Goal: Transaction & Acquisition: Obtain resource

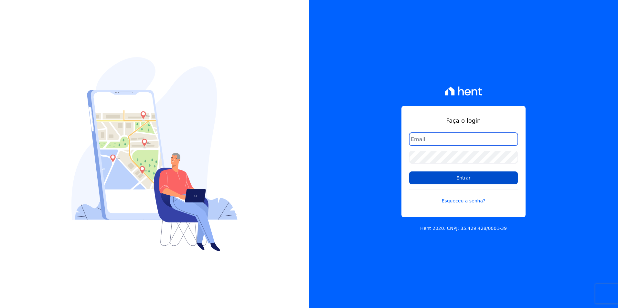
type input "[PERSON_NAME][EMAIL_ADDRESS][PERSON_NAME][DOMAIN_NAME]"
click at [452, 177] on input "Entrar" at bounding box center [463, 178] width 109 height 13
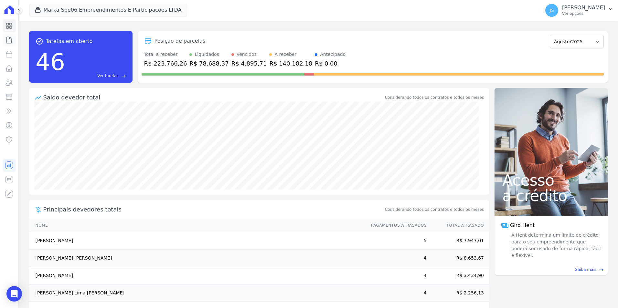
click at [14, 44] on link "Contratos" at bounding box center [9, 40] width 13 height 13
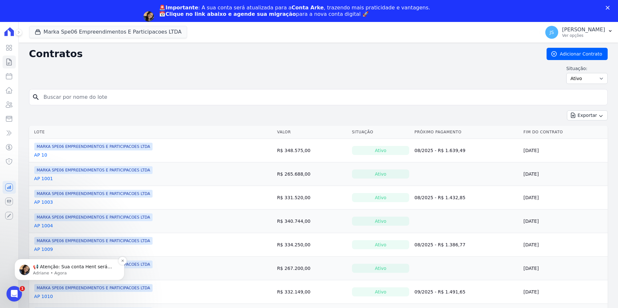
click at [54, 271] on p "Adriane • Agora" at bounding box center [74, 274] width 83 height 6
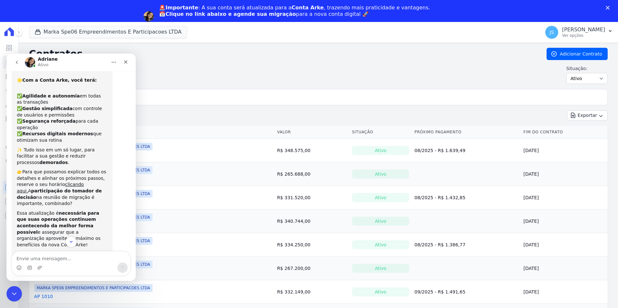
scroll to position [55, 0]
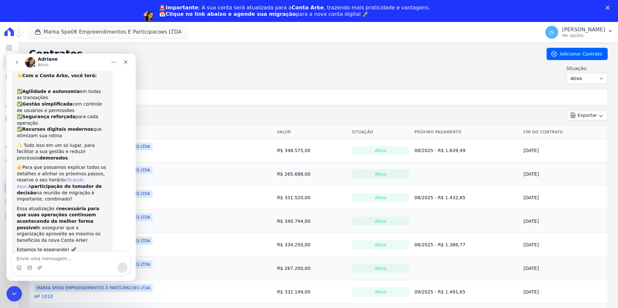
click at [69, 177] on link "clicando aqui." at bounding box center [50, 183] width 67 height 12
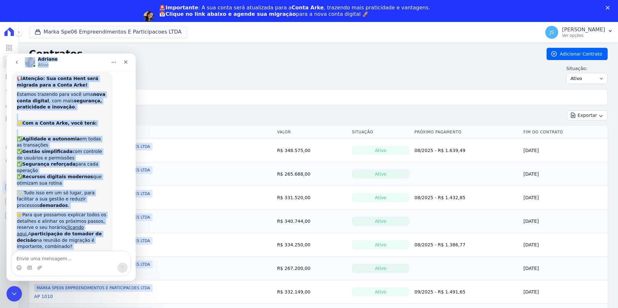
scroll to position [0, 0]
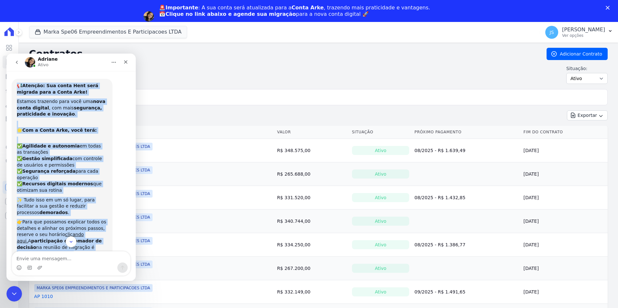
drag, startPoint x: 74, startPoint y: 233, endPoint x: 15, endPoint y: 85, distance: 159.7
click at [15, 85] on div "📢 Atenção: Sua conta Hent será migrada para a Conta Arke! Estamos trazendo para…" at bounding box center [62, 195] width 101 height 233
copy div "📢 Atenção: Sua conta Hent será migrada para a Conta Arke! Estamos trazendo para…"
click at [78, 180] on div "✅ Agilidade e autonomia em todas as transações ✅ Gestão simplificada com contro…" at bounding box center [62, 165] width 91 height 57
click at [97, 120] on div "📢 Atenção: Sua conta Hent será migrada para a Conta Arke! Estamos trazendo para…" at bounding box center [62, 195] width 91 height 225
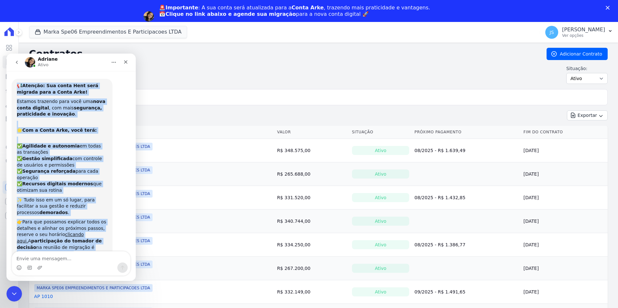
drag, startPoint x: 72, startPoint y: 231, endPoint x: 18, endPoint y: 84, distance: 157.2
click at [18, 84] on div "📢 Atenção: Sua conta Hent será migrada para a Conta Arke! Estamos trazendo para…" at bounding box center [62, 195] width 91 height 225
copy div "📢 Atenção: Sua conta Hent será migrada para a Conta Arke! Estamos trazendo para…"
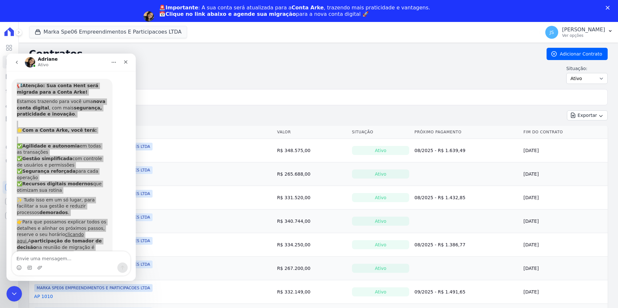
click at [230, 76] on div "Situação: Ativo Todos Pausado Distratado Rascunho Expirado Encerrado" at bounding box center [318, 74] width 579 height 19
click at [170, 85] on div "Contratos Adicionar Contrato Situação: Ativo Todos Pausado Distratado Rascunho …" at bounding box center [318, 68] width 579 height 41
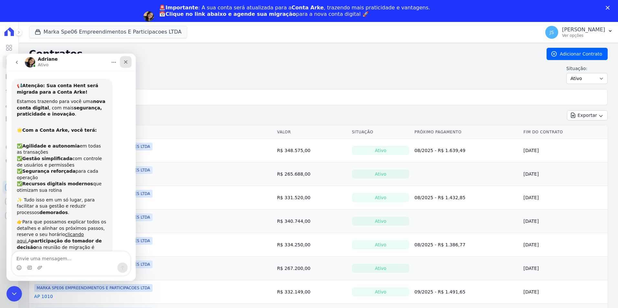
click at [126, 63] on icon "Fechar" at bounding box center [125, 61] width 5 height 5
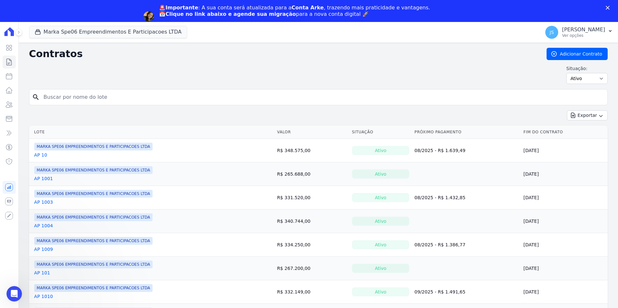
scroll to position [55, 0]
click at [159, 97] on input "search" at bounding box center [322, 97] width 565 height 13
click at [67, 94] on input "search" at bounding box center [322, 97] width 565 height 13
type input "1107"
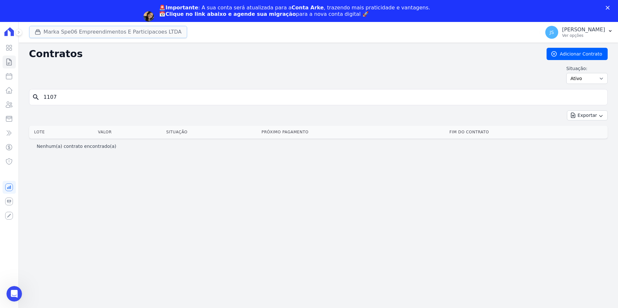
click at [120, 32] on button "Marka Spe06 Empreendimentos E Participacoes LTDA" at bounding box center [108, 32] width 158 height 12
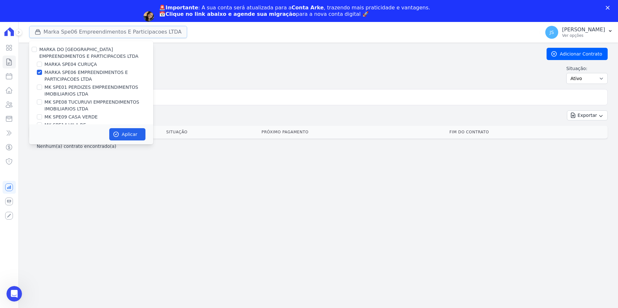
click at [120, 32] on button "Marka Spe06 Empreendimentos E Participacoes LTDA" at bounding box center [108, 32] width 158 height 12
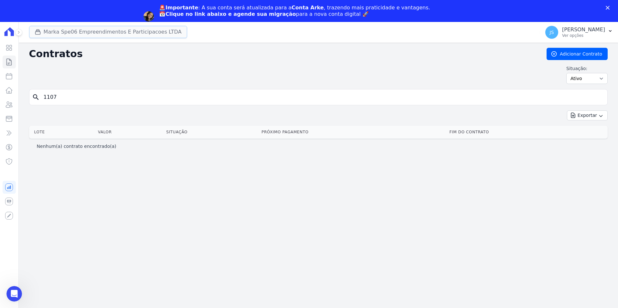
click at [120, 32] on button "Marka Spe06 Empreendimentos E Participacoes LTDA" at bounding box center [108, 32] width 158 height 12
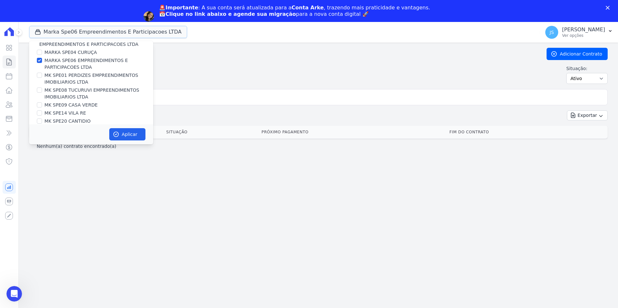
scroll to position [17, 0]
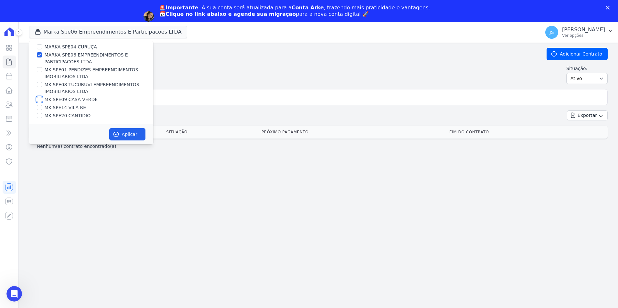
click at [41, 99] on input "MK SPE09 CASA VERDE" at bounding box center [39, 99] width 5 height 5
checkbox input "true"
click at [43, 54] on div "MARKA SPE06 EMPREENDIMENTOS E PARTICIPACOES LTDA" at bounding box center [91, 59] width 124 height 14
click at [45, 52] on label "MARKA SPE06 EMPREENDIMENTOS E PARTICIPACOES LTDA" at bounding box center [99, 59] width 109 height 14
click at [42, 52] on input "MARKA SPE06 EMPREENDIMENTOS E PARTICIPACOES LTDA" at bounding box center [39, 54] width 5 height 5
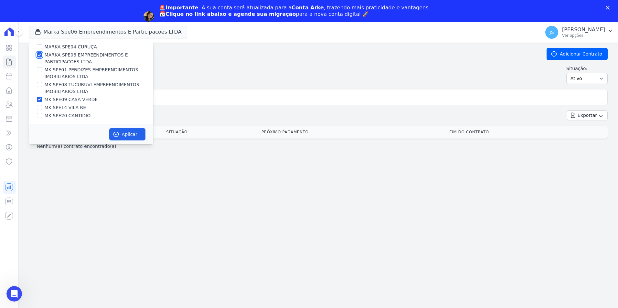
checkbox input "false"
click at [124, 135] on button "Aplicar" at bounding box center [127, 134] width 36 height 12
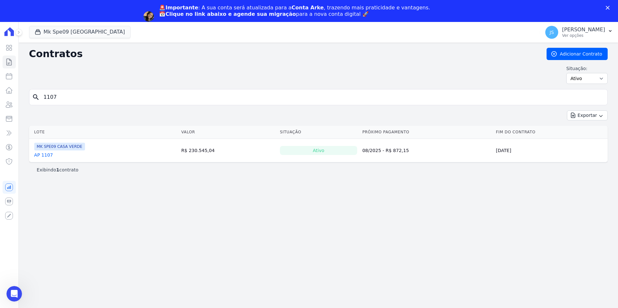
scroll to position [0, 0]
click at [44, 154] on link "AP 1107" at bounding box center [43, 155] width 19 height 6
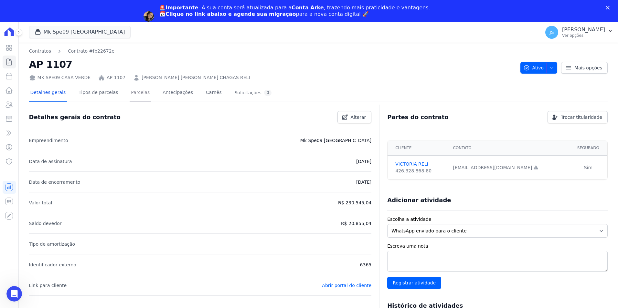
click at [137, 95] on link "Parcelas" at bounding box center [140, 93] width 21 height 17
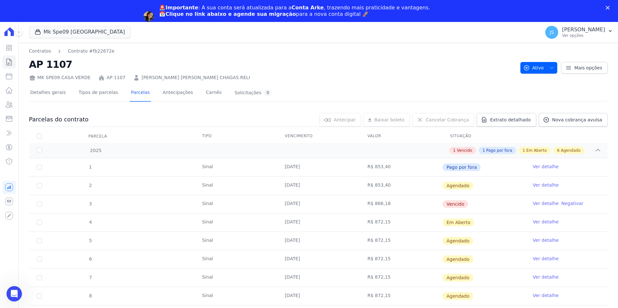
click at [36, 199] on td "3" at bounding box center [39, 204] width 21 height 18
click at [43, 207] on td "3" at bounding box center [39, 204] width 21 height 18
click at [38, 203] on input "checkbox" at bounding box center [39, 204] width 5 height 5
checkbox input "true"
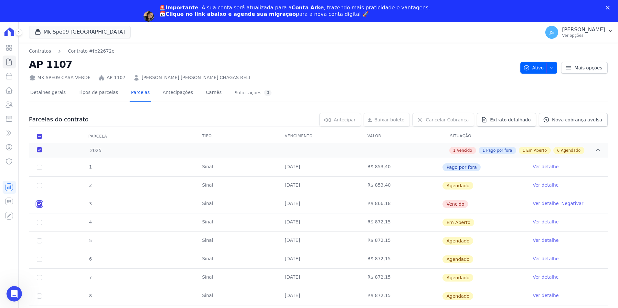
checkbox input "true"
click at [392, 122] on span "Baixar boleto" at bounding box center [380, 120] width 30 height 6
click at [40, 204] on input "checkbox" at bounding box center [39, 204] width 5 height 5
checkbox input "false"
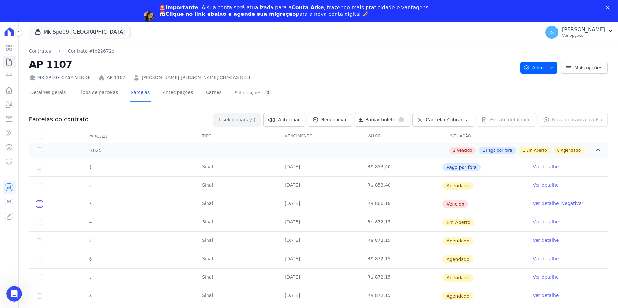
checkbox input "false"
click at [39, 223] on input "checkbox" at bounding box center [39, 222] width 5 height 5
checkbox input "true"
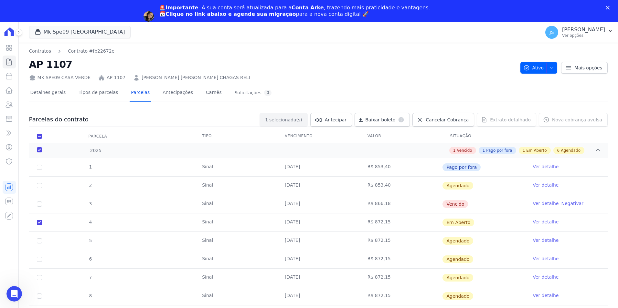
click at [384, 118] on div "Baixar boleto default" at bounding box center [382, 120] width 55 height 14
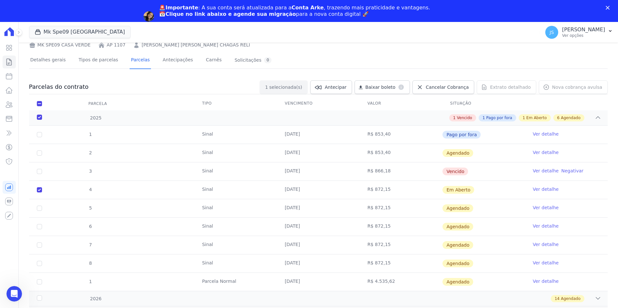
scroll to position [59, 0]
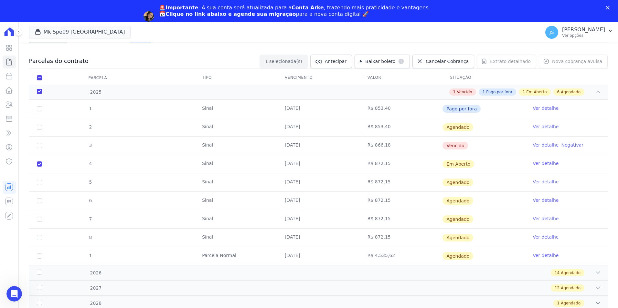
click at [38, 91] on div "2025" at bounding box center [62, 92] width 53 height 7
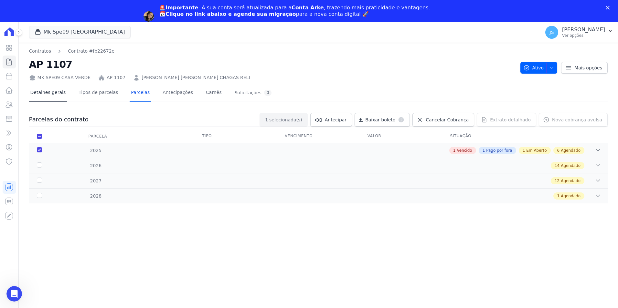
scroll to position [0, 0]
click at [38, 136] on input "checkbox" at bounding box center [39, 136] width 5 height 5
checkbox input "false"
click at [39, 151] on div "2025" at bounding box center [62, 150] width 53 height 7
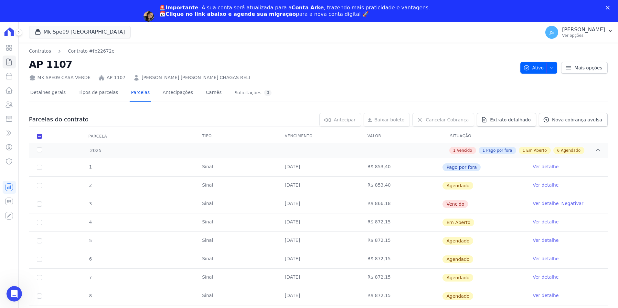
scroll to position [59, 0]
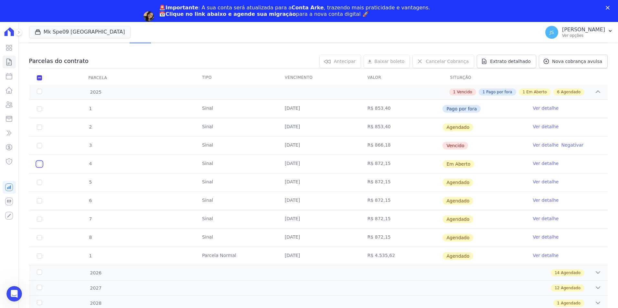
click at [41, 165] on input "checkbox" at bounding box center [39, 164] width 5 height 5
checkbox input "true"
click at [537, 166] on link "Ver detalhe" at bounding box center [546, 163] width 26 height 6
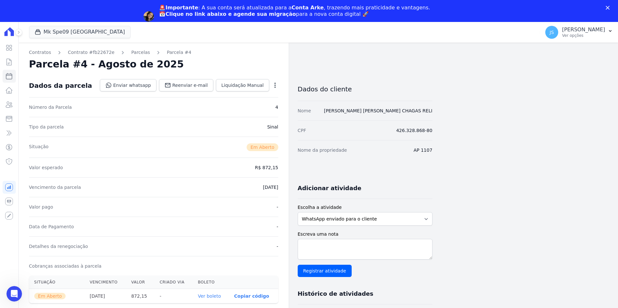
click at [277, 86] on icon "button" at bounding box center [275, 85] width 6 height 6
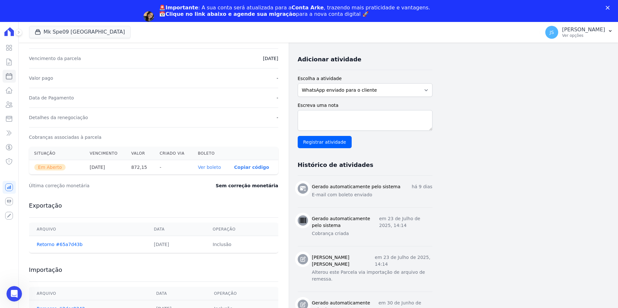
scroll to position [129, 0]
click at [214, 167] on link "Ver boleto" at bounding box center [209, 167] width 23 height 5
